Goal: Navigation & Orientation: Find specific page/section

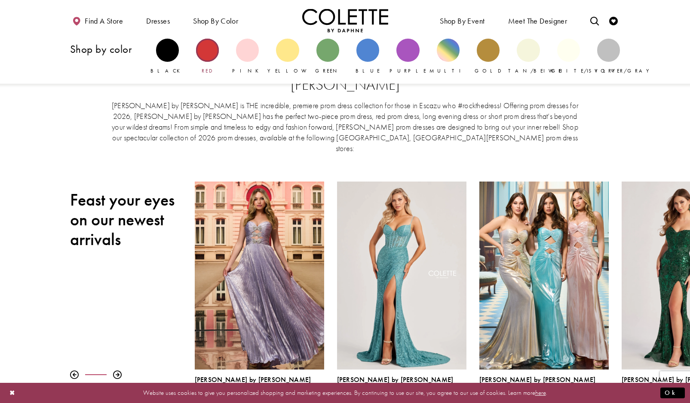
click at [207, 49] on div "Primary block" at bounding box center [207, 50] width 23 height 23
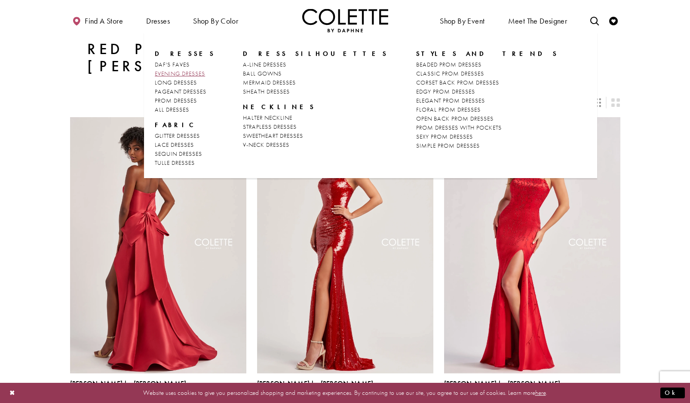
click at [163, 71] on span "EVENING DRESSES" at bounding box center [180, 74] width 50 height 8
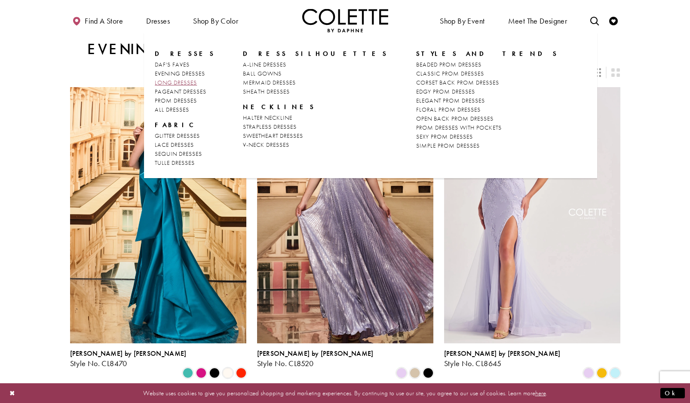
click at [176, 79] on link "LONG DRESSES" at bounding box center [185, 82] width 60 height 9
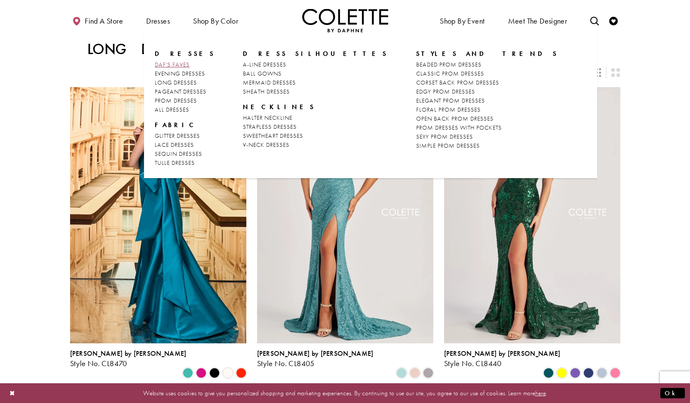
click at [162, 61] on span "DAF'S FAVES" at bounding box center [172, 65] width 35 height 8
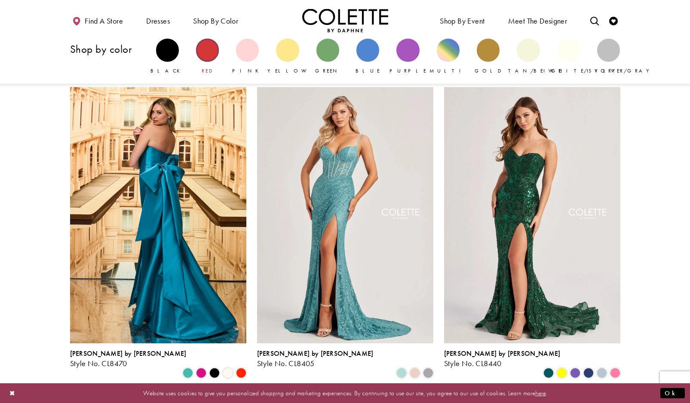
click at [208, 55] on div "Primary block" at bounding box center [207, 50] width 23 height 23
